Goal: Find specific fact: Find specific fact

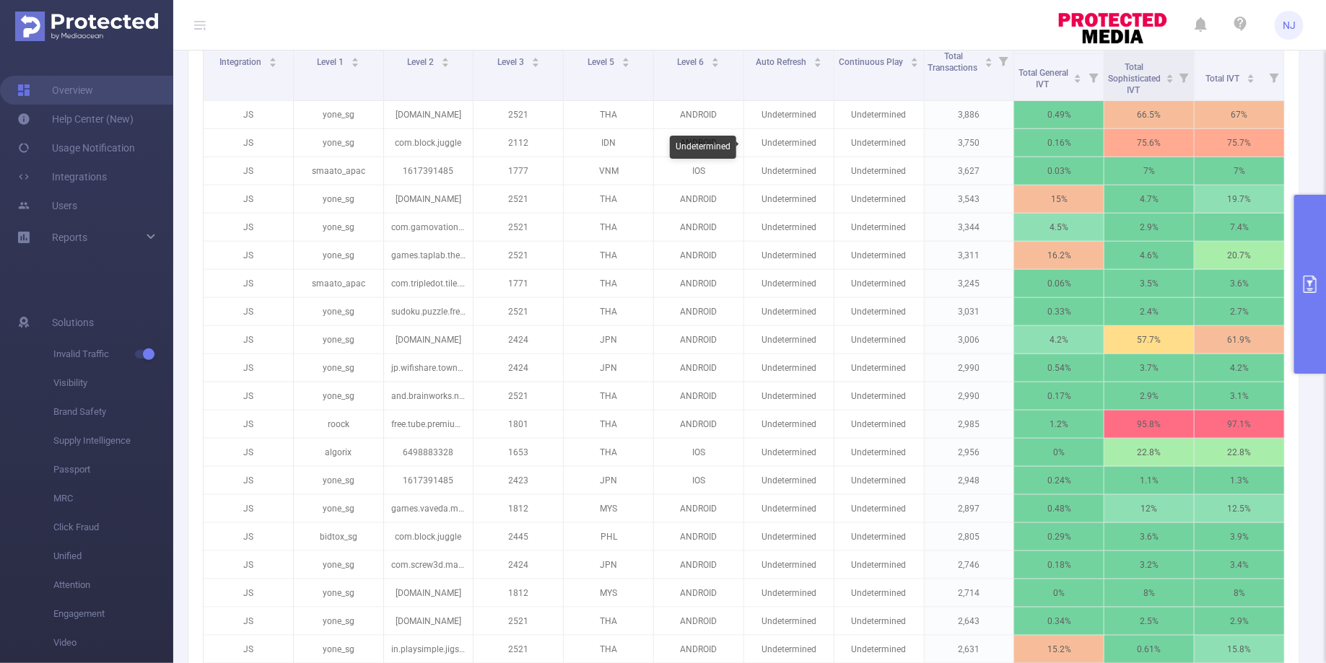
scroll to position [504, 0]
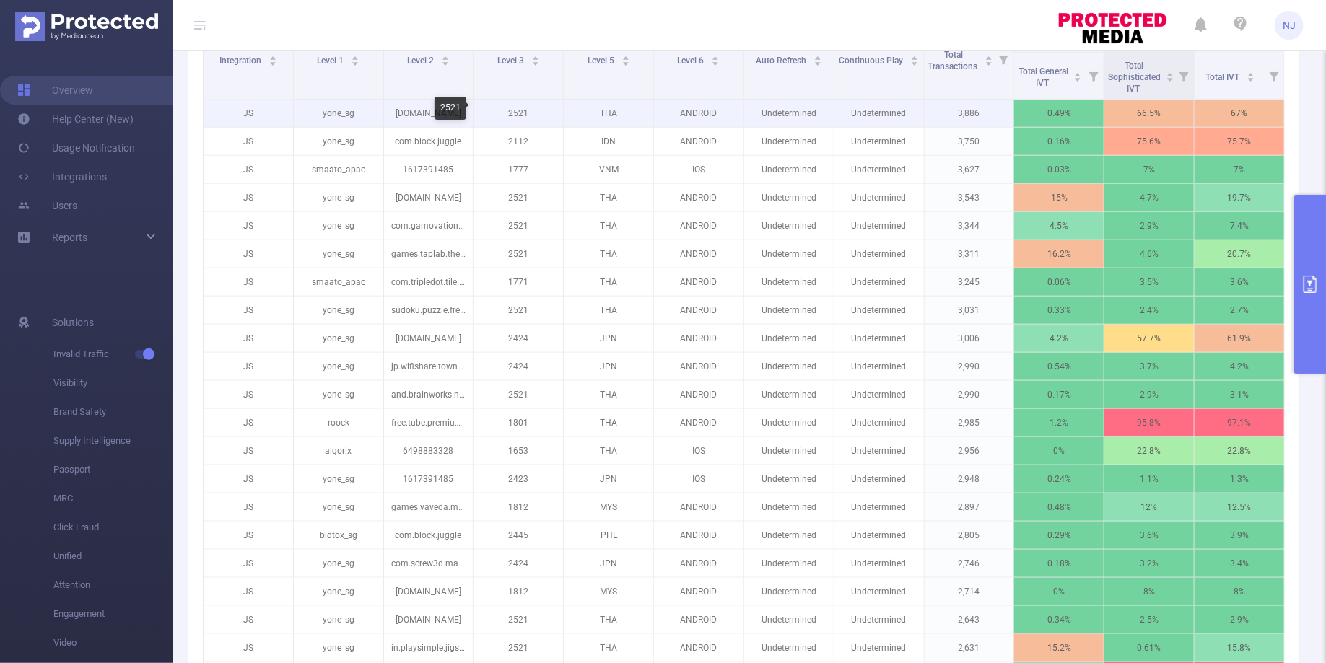
click at [519, 109] on p "2521" at bounding box center [517, 113] width 89 height 27
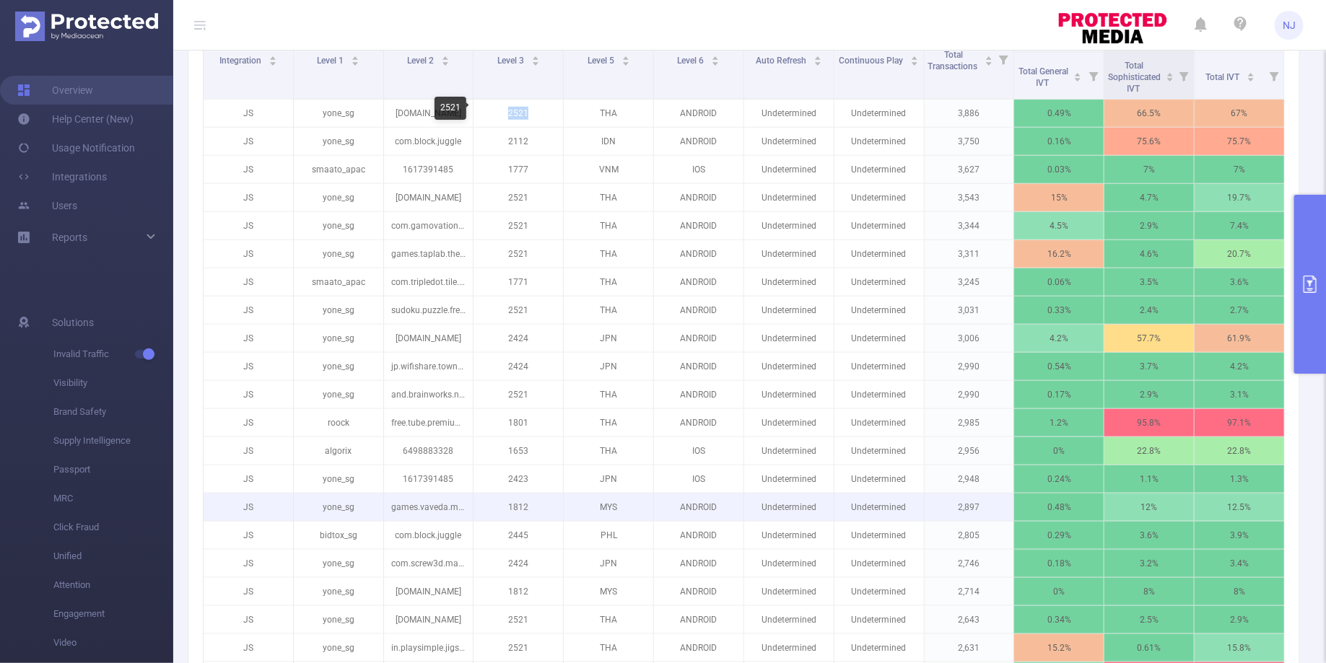
copy p "2521"
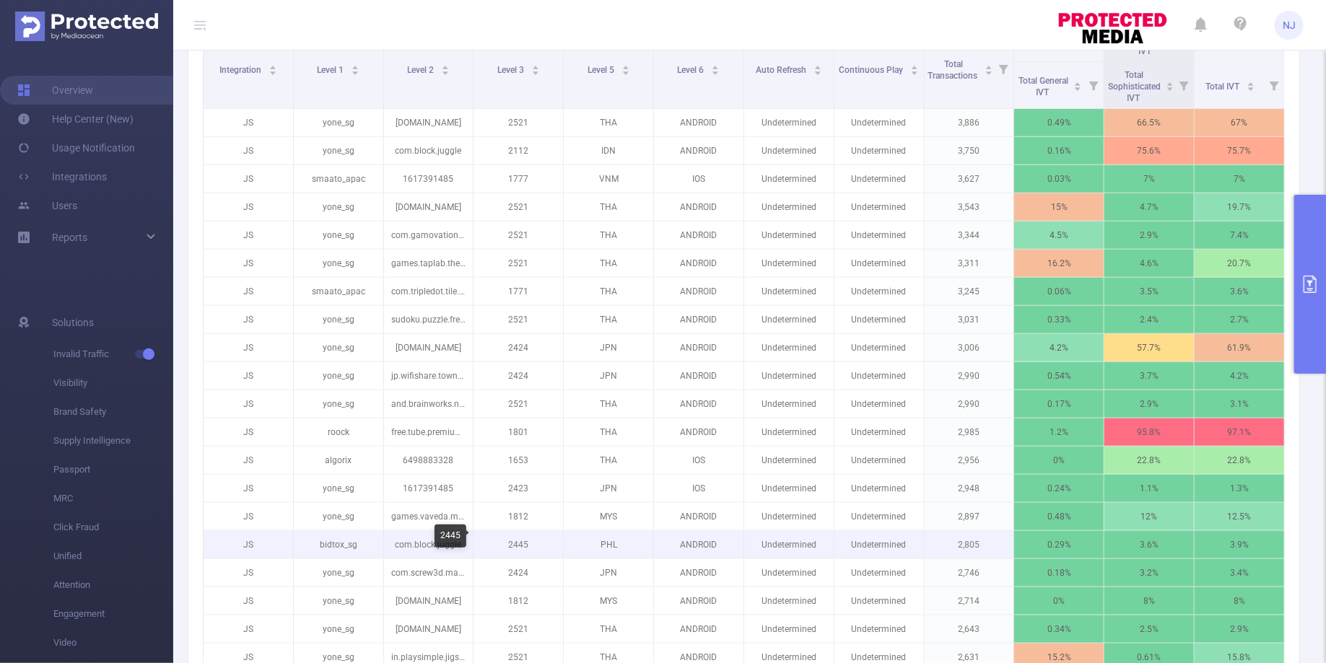
click at [519, 539] on p "2445" at bounding box center [517, 544] width 89 height 27
copy p "2445"
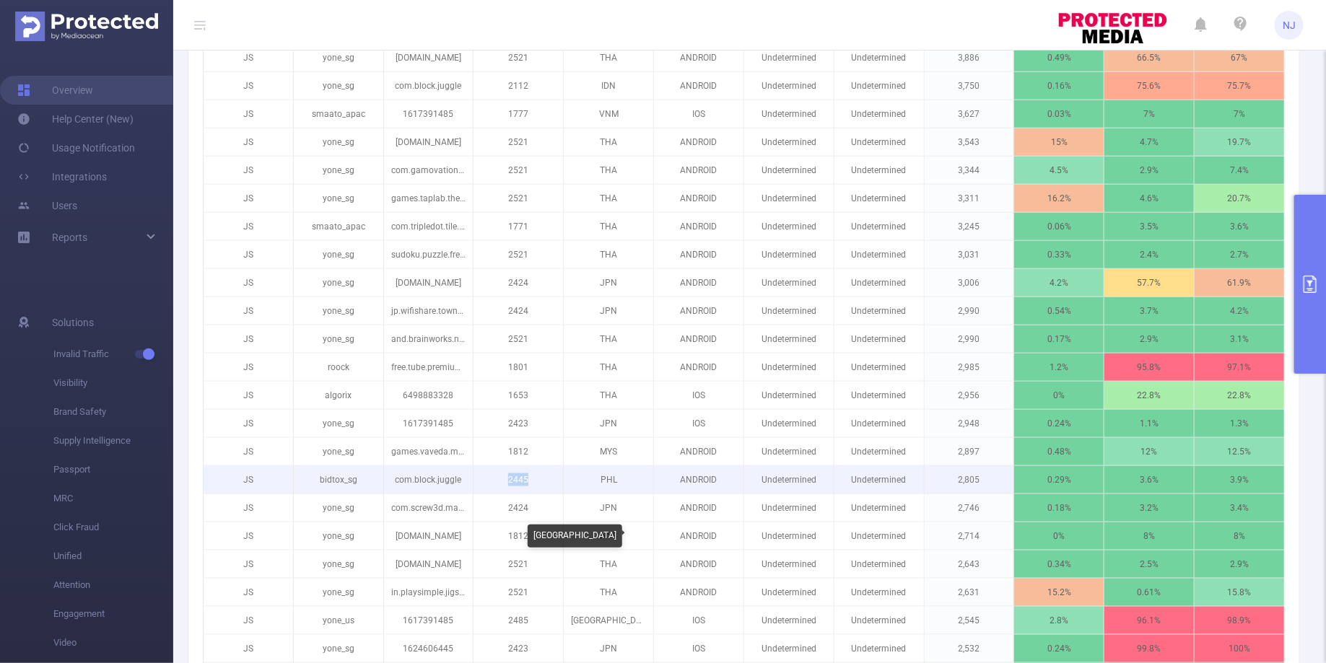
scroll to position [546, 0]
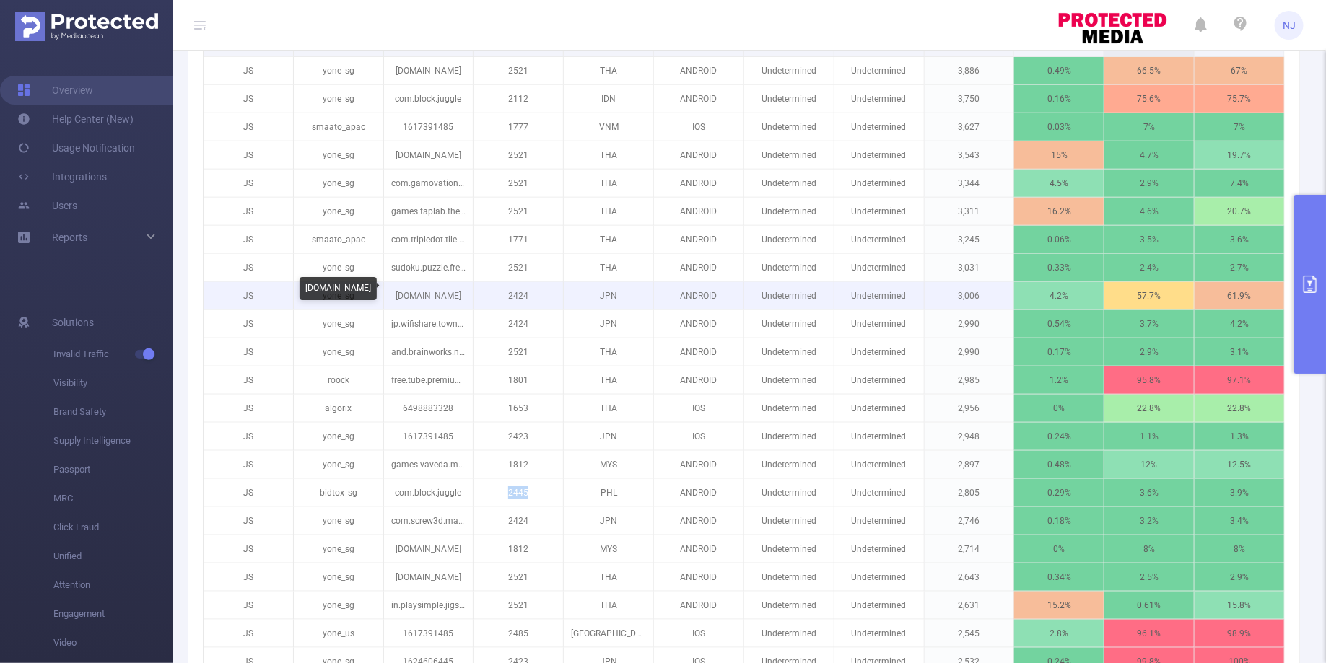
drag, startPoint x: 459, startPoint y: 295, endPoint x: 397, endPoint y: 295, distance: 62.1
click at [397, 295] on p "[DOMAIN_NAME]" at bounding box center [428, 295] width 89 height 27
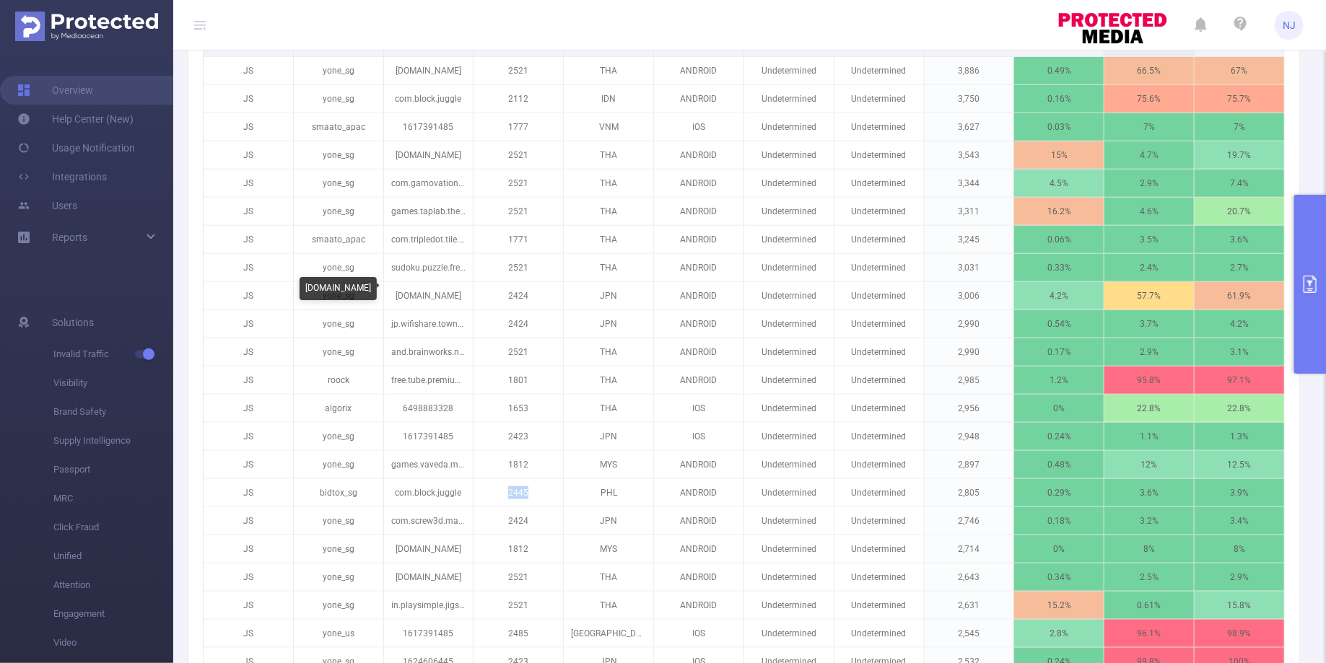
copy p "[DOMAIN_NAME]"
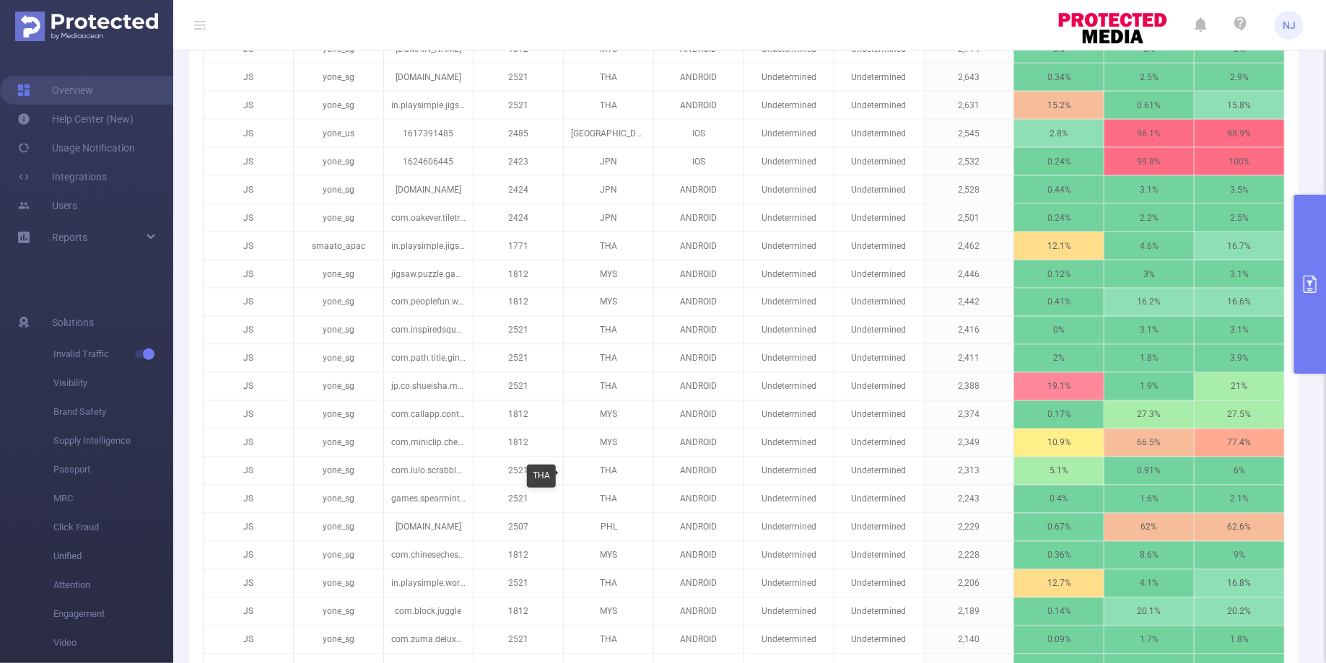
scroll to position [1520, 0]
